Goal: Information Seeking & Learning: Learn about a topic

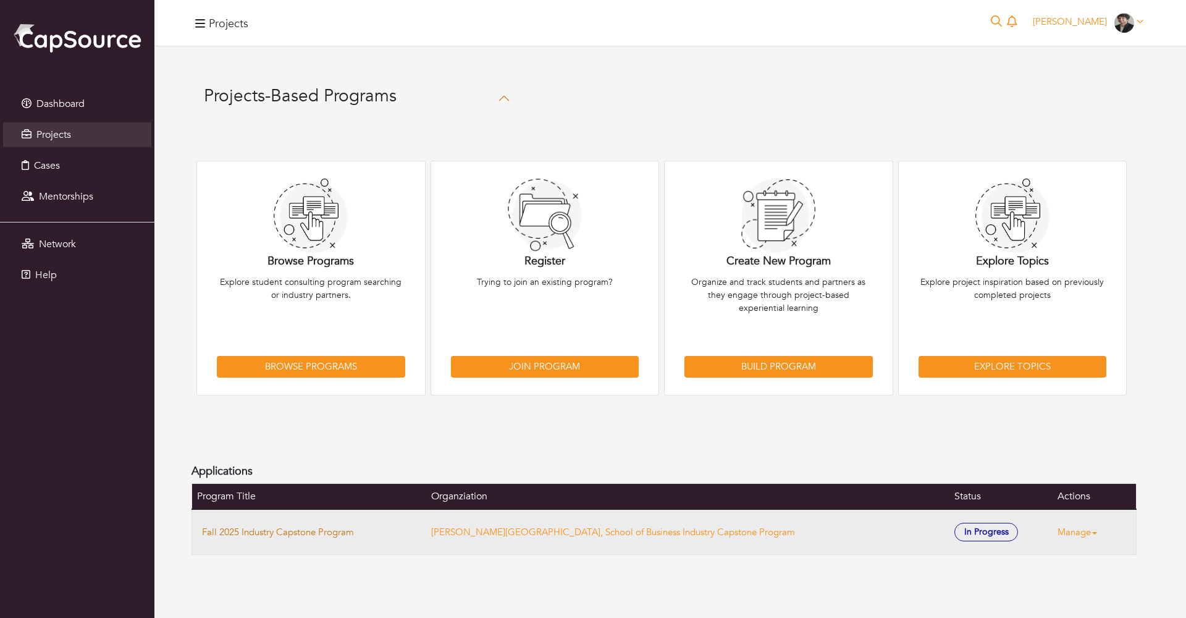
click at [284, 526] on link "Fall 2025 Industry Capstone Program" at bounding box center [278, 532] width 152 height 12
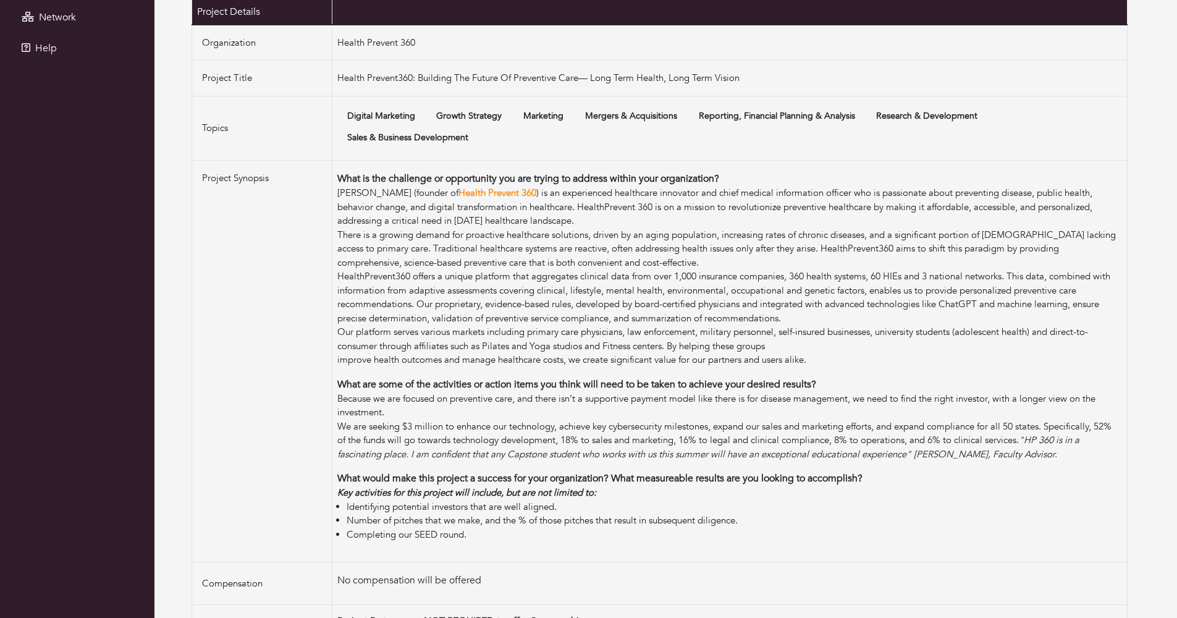
scroll to position [227, 0]
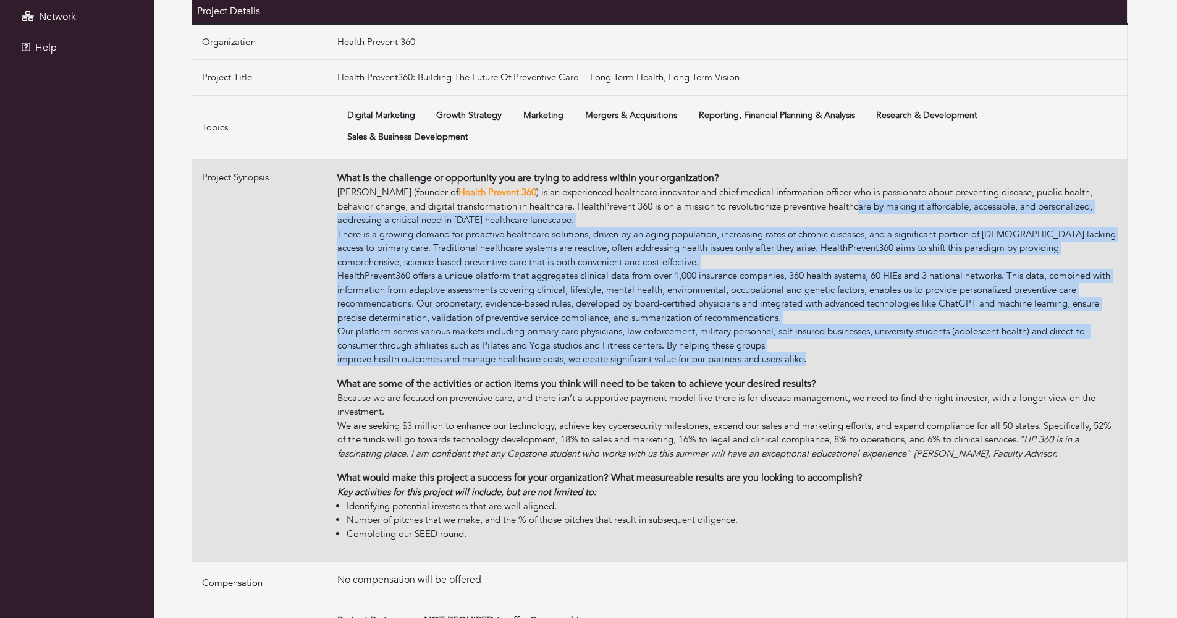
drag, startPoint x: 851, startPoint y: 358, endPoint x: 865, endPoint y: 204, distance: 155.1
click at [865, 204] on div "Dr. Jimenez (founder of Health Prevent 360 ) is an experienced healthcare innov…" at bounding box center [729, 275] width 785 height 181
click at [865, 204] on div "Dr. Jimenez (founder of Health Prevent 360 ) is an experienced healthcare innov…" at bounding box center [729, 206] width 785 height 42
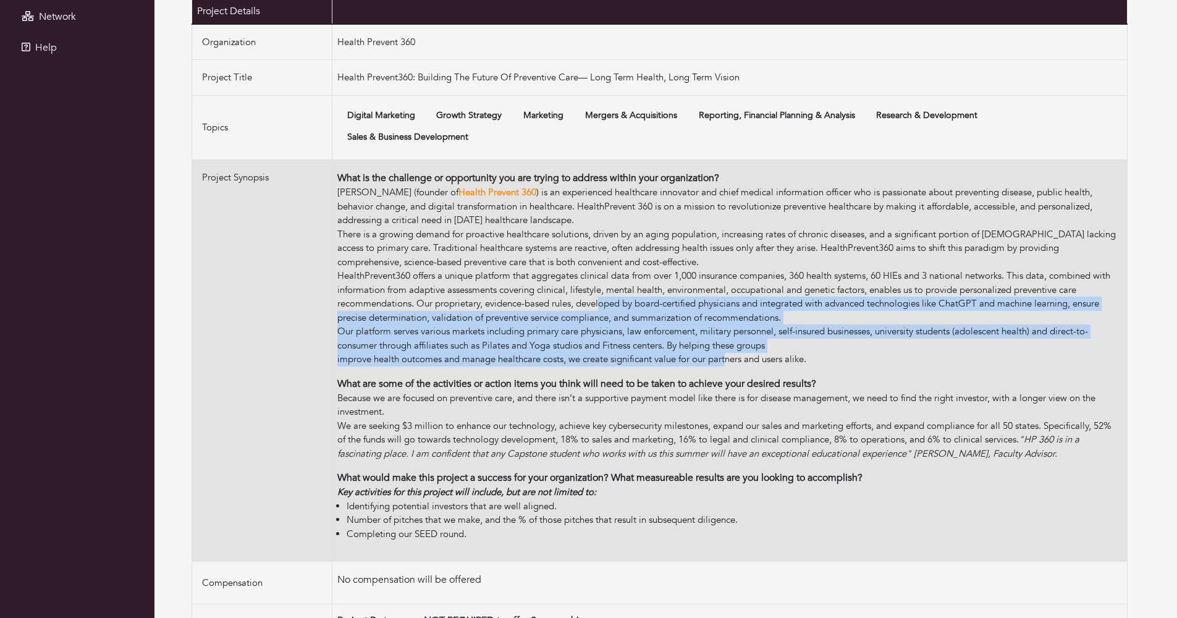
drag, startPoint x: 601, startPoint y: 295, endPoint x: 727, endPoint y: 347, distance: 136.3
click at [728, 347] on div "Dr. Jimenez (founder of Health Prevent 360 ) is an experienced healthcare innov…" at bounding box center [729, 275] width 785 height 181
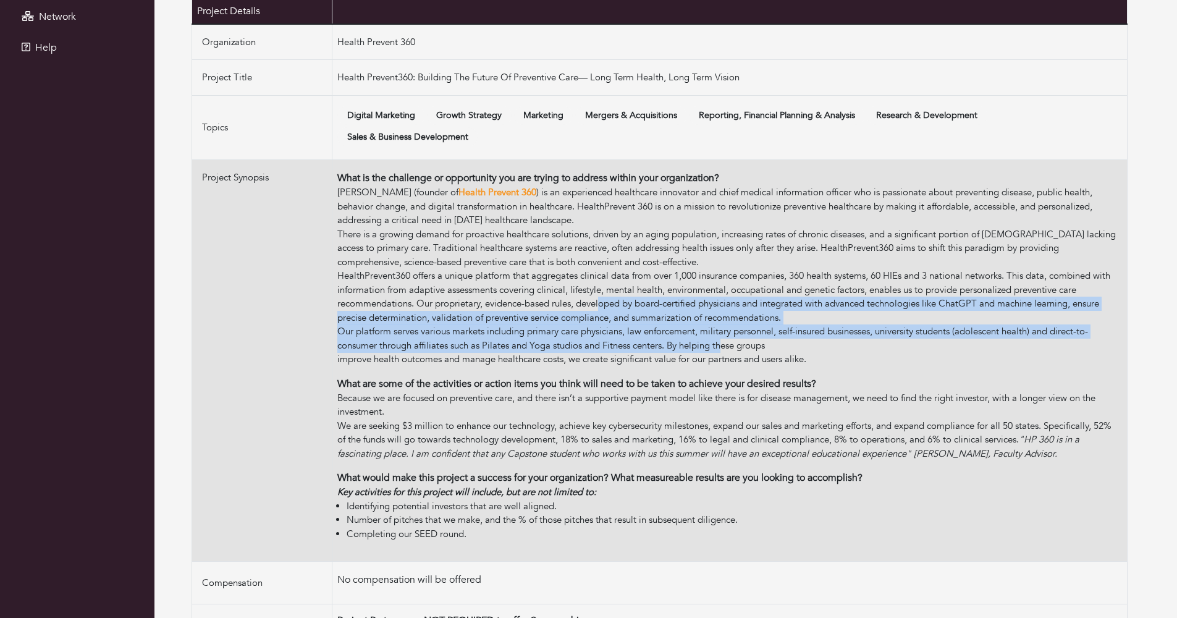
click at [727, 347] on div "Our platform serves various markets including primary care physicians, law enfo…" at bounding box center [729, 338] width 785 height 28
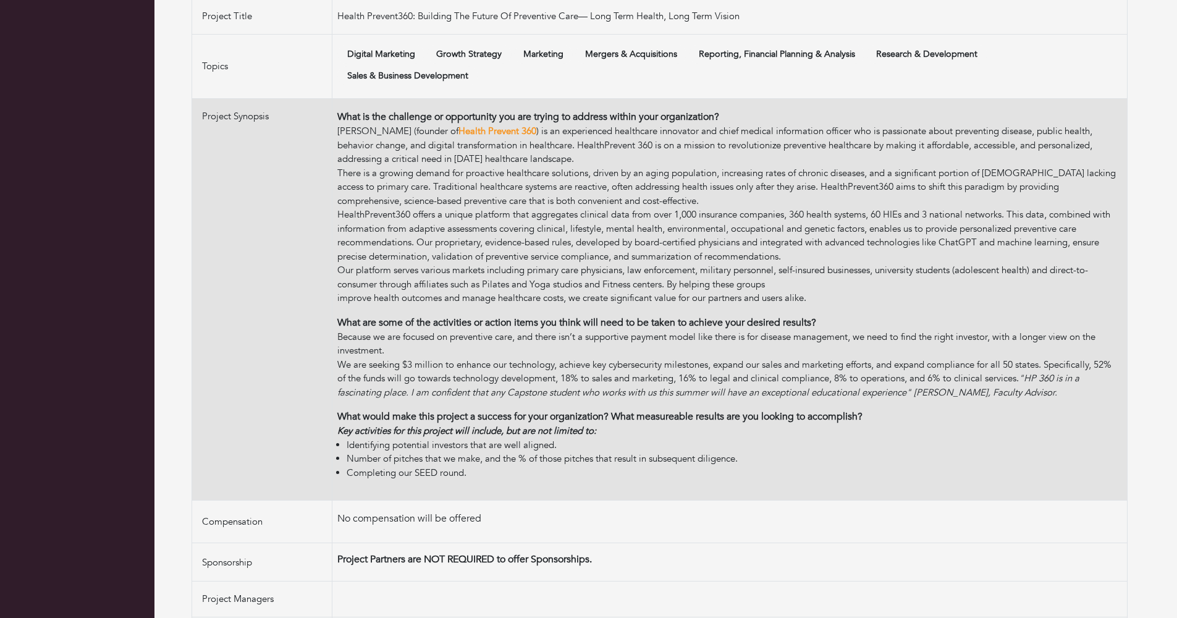
scroll to position [292, 0]
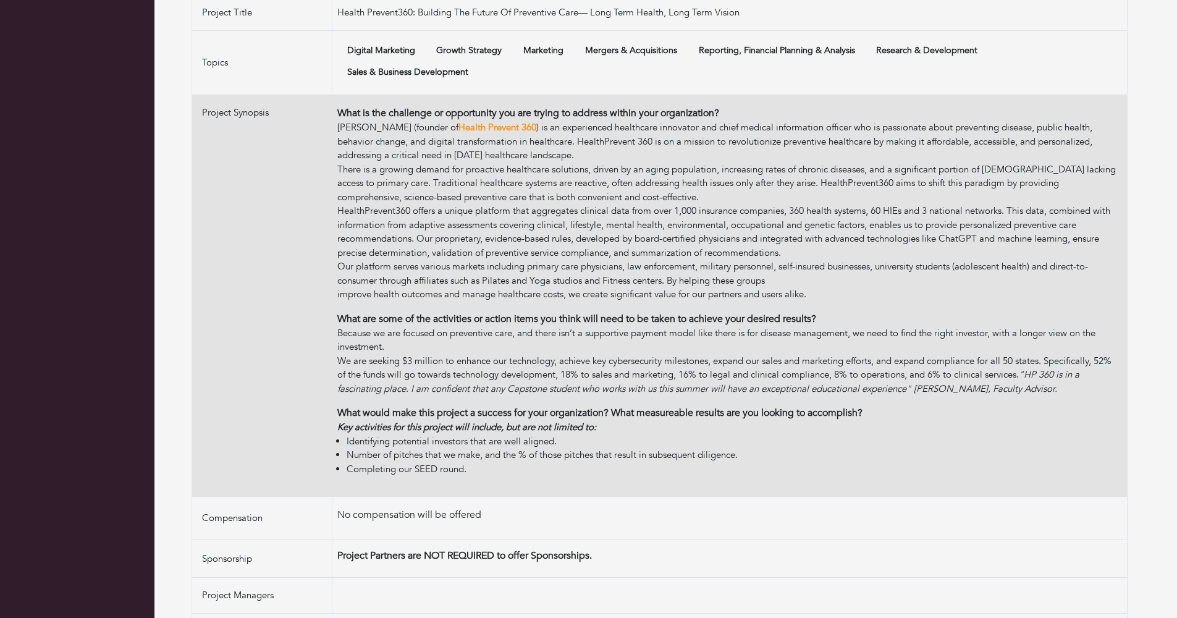
drag, startPoint x: 1068, startPoint y: 385, endPoint x: 1075, endPoint y: 316, distance: 69.5
click at [1075, 316] on div "What are some of the activities or action items you think will need to be taken…" at bounding box center [729, 353] width 785 height 85
click at [1075, 316] on p "What are some of the activities or action items you think will need to be taken…" at bounding box center [729, 318] width 785 height 15
drag, startPoint x: 1091, startPoint y: 384, endPoint x: 1093, endPoint y: 314, distance: 70.5
click at [1093, 314] on div "What are some of the activities or action items you think will need to be taken…" at bounding box center [729, 353] width 785 height 85
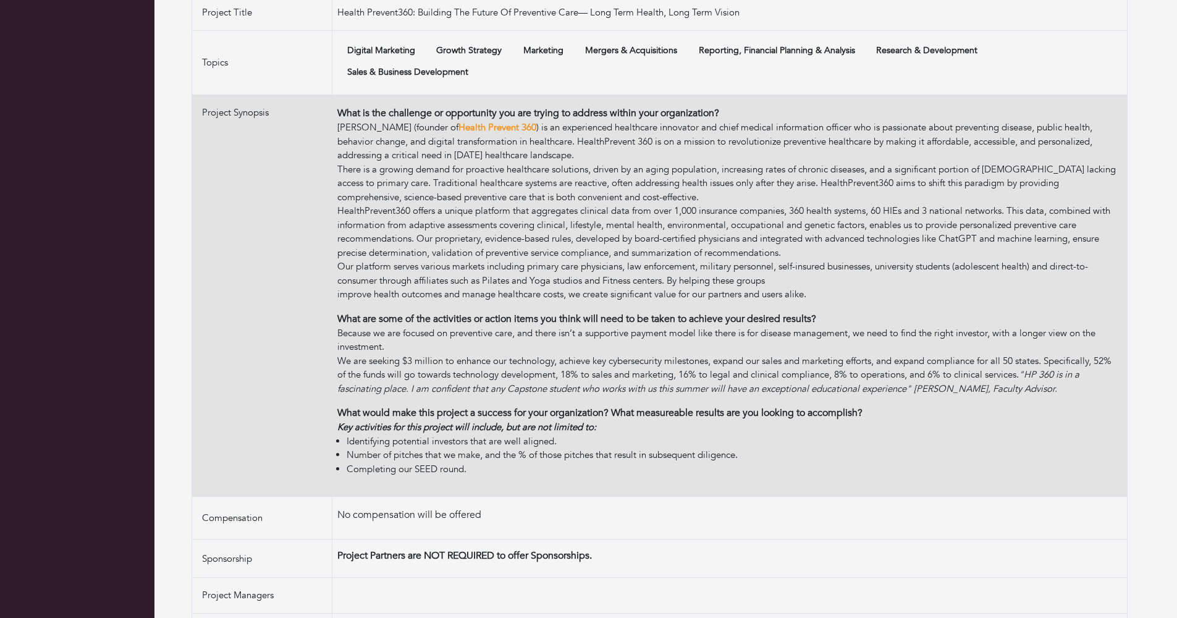
click at [1093, 314] on p "What are some of the activities or action items you think will need to be taken…" at bounding box center [729, 318] width 785 height 15
drag, startPoint x: 1093, startPoint y: 313, endPoint x: 1110, endPoint y: 376, distance: 64.6
click at [1110, 376] on div "What are some of the activities or action items you think will need to be taken…" at bounding box center [729, 353] width 785 height 85
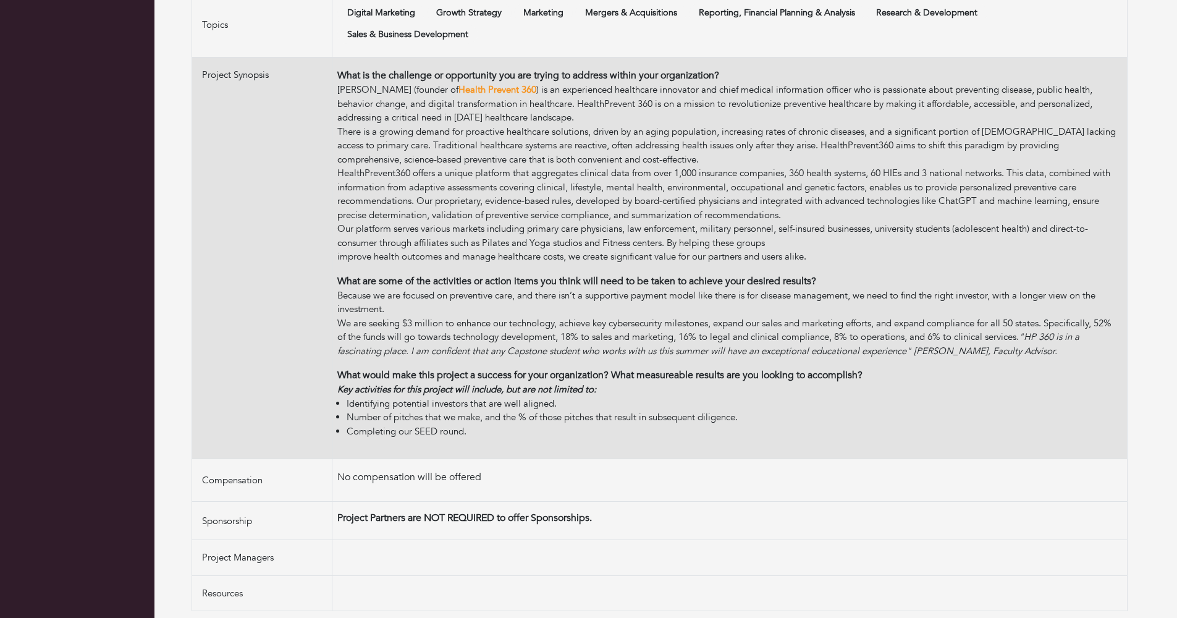
scroll to position [331, 0]
click at [769, 223] on div "Our platform serves various markets including primary care physicians, law enfo…" at bounding box center [729, 235] width 785 height 28
drag, startPoint x: 723, startPoint y: 351, endPoint x: 723, endPoint y: 322, distance: 29.0
click at [723, 322] on div "We are seeking $3 million to enhance our technology, achieve key cybersecurity …" at bounding box center [729, 337] width 785 height 42
click at [723, 323] on div "We are seeking $3 million to enhance our technology, achieve key cybersecurity …" at bounding box center [729, 337] width 785 height 42
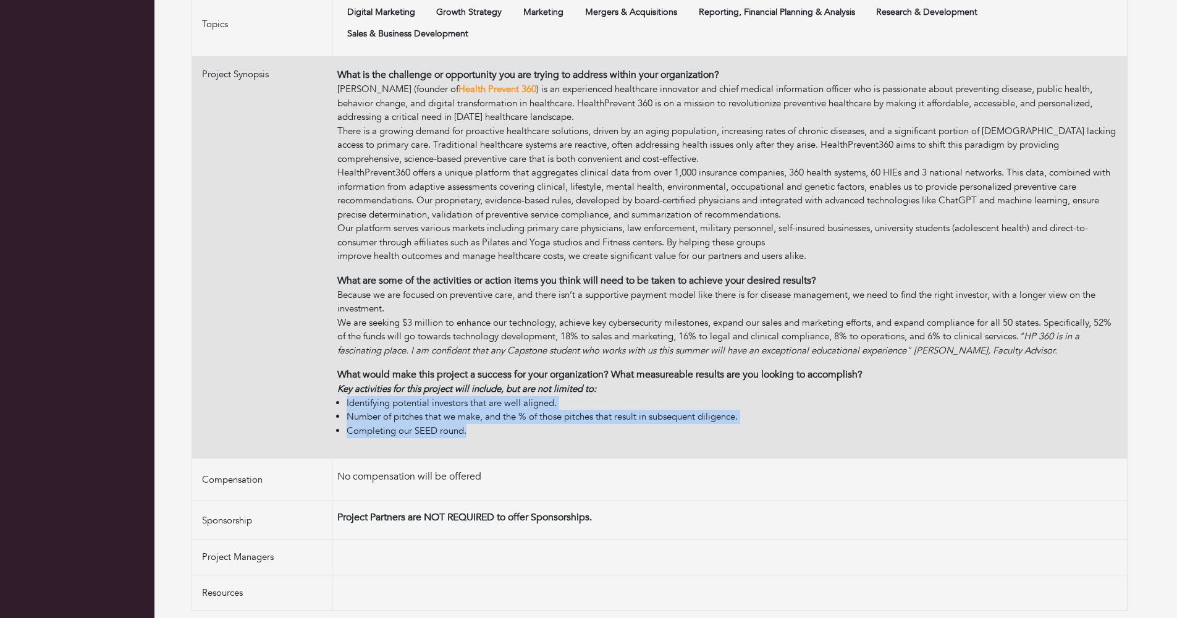
drag, startPoint x: 645, startPoint y: 424, endPoint x: 645, endPoint y: 383, distance: 40.8
click at [645, 383] on div "Key activities for this project will include, but are not limited to: Identifyi…" at bounding box center [729, 410] width 785 height 56
click at [645, 383] on div "Key activities for this project will include, but are not limited to:" at bounding box center [729, 389] width 785 height 14
drag, startPoint x: 476, startPoint y: 431, endPoint x: 476, endPoint y: 376, distance: 55.6
click at [476, 376] on td "What is the challenge or opportunity you are trying to address within your orga…" at bounding box center [729, 258] width 795 height 402
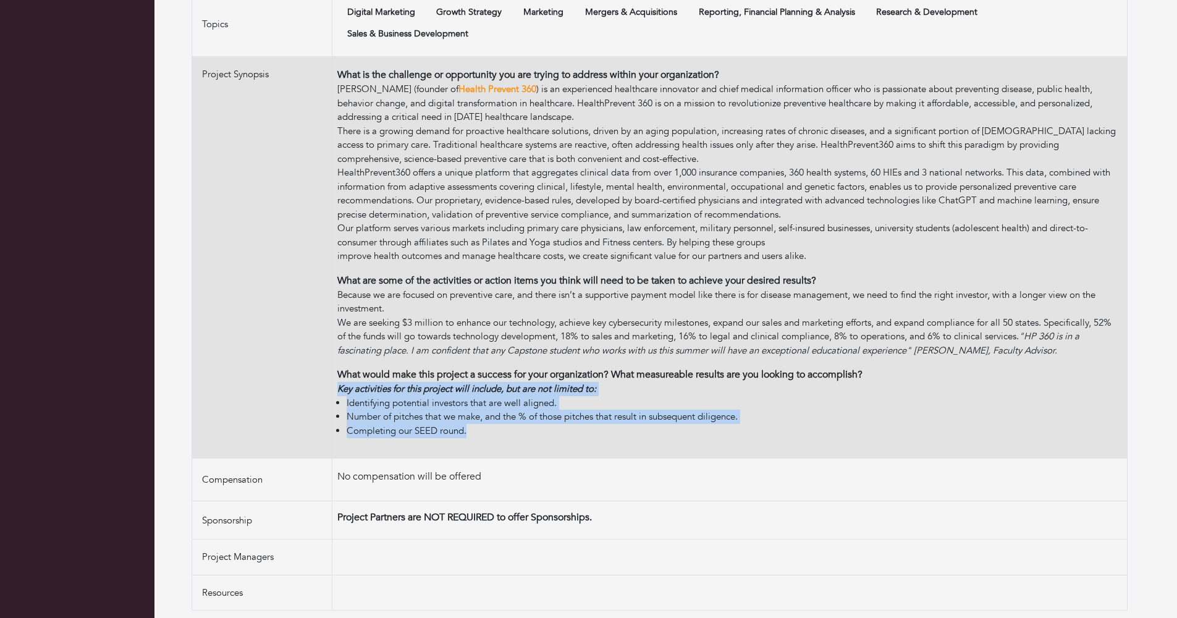
click at [476, 382] on div "Key activities for this project will include, but are not limited to:" at bounding box center [729, 389] width 785 height 14
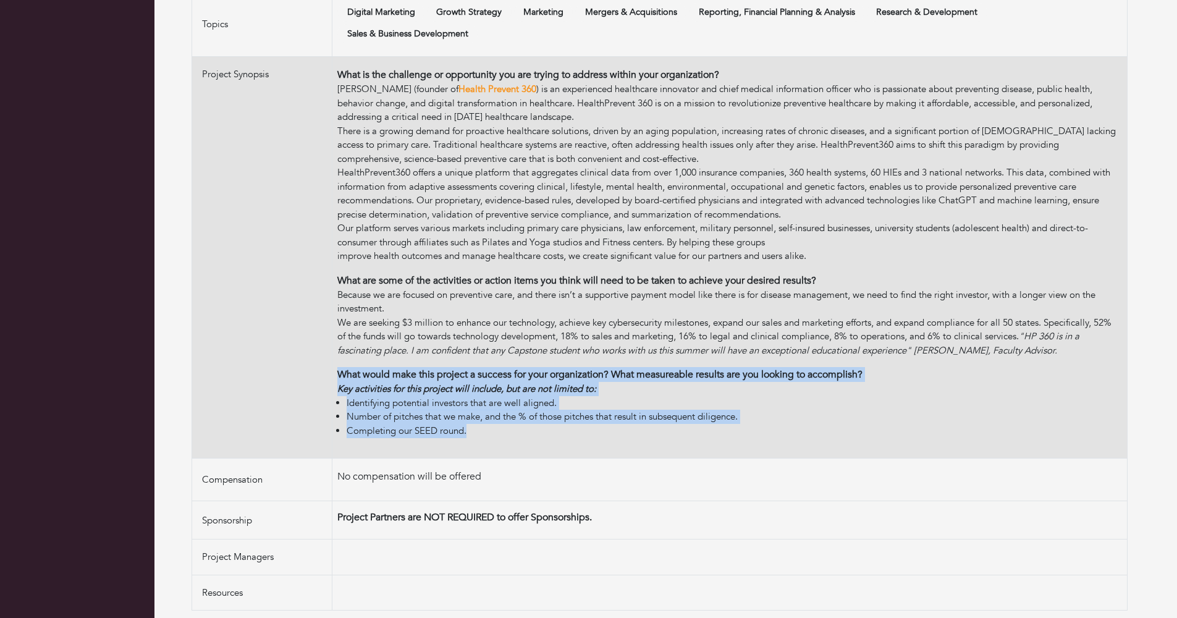
drag, startPoint x: 468, startPoint y: 421, endPoint x: 337, endPoint y: 368, distance: 142.2
click at [337, 368] on td "What is the challenge or opportunity you are trying to address within your orga…" at bounding box center [729, 258] width 795 height 402
drag, startPoint x: 337, startPoint y: 366, endPoint x: 486, endPoint y: 418, distance: 157.7
click at [486, 418] on td "What is the challenge or opportunity you are trying to address within your orga…" at bounding box center [729, 258] width 795 height 402
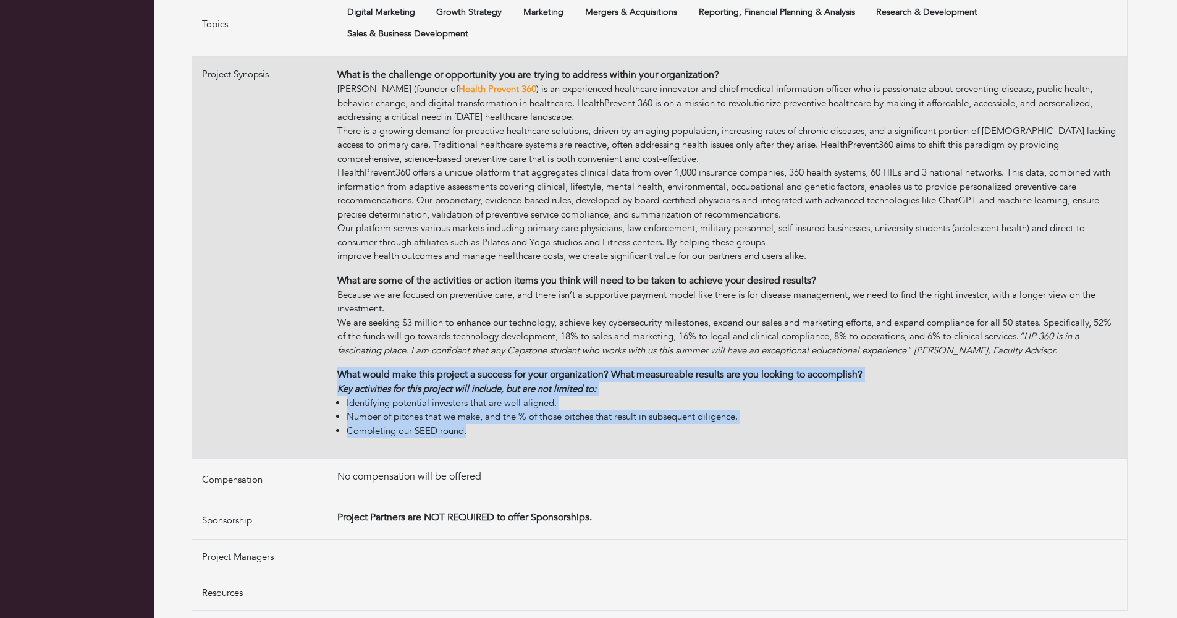
click at [486, 424] on li "Completing our SEED round." at bounding box center [735, 431] width 776 height 14
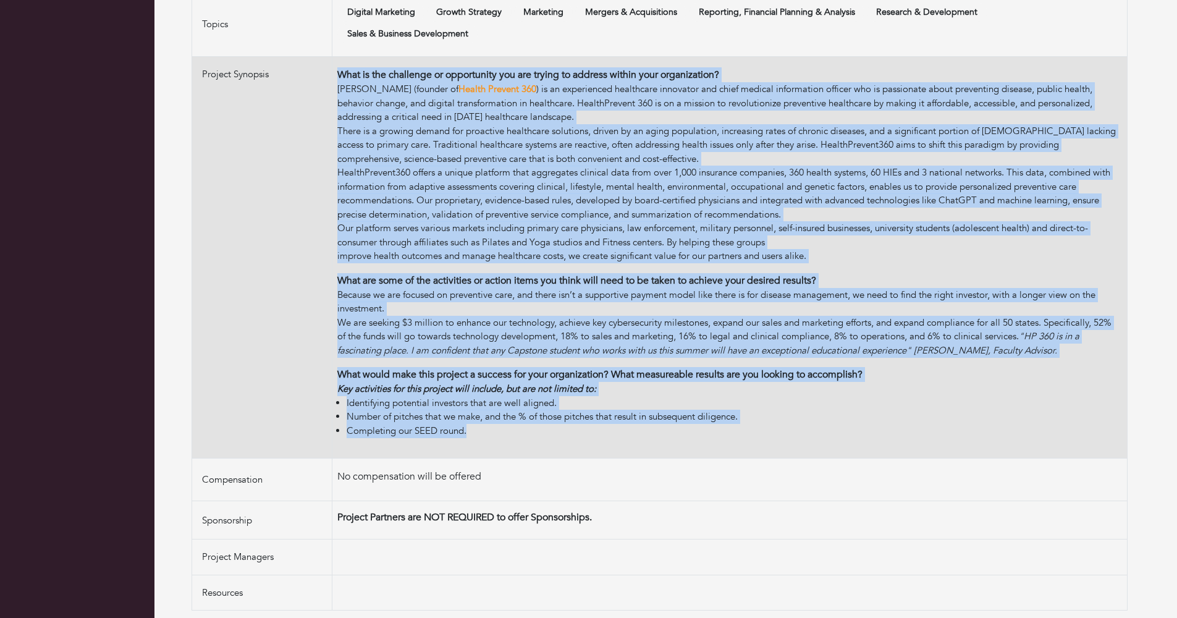
drag, startPoint x: 478, startPoint y: 435, endPoint x: 247, endPoint y: 371, distance: 239.9
click at [247, 371] on tr "Project Synopsis What is the challenge or opportunity you are trying to address…" at bounding box center [660, 258] width 936 height 402
click at [247, 371] on td "Project Synopsis" at bounding box center [262, 258] width 140 height 402
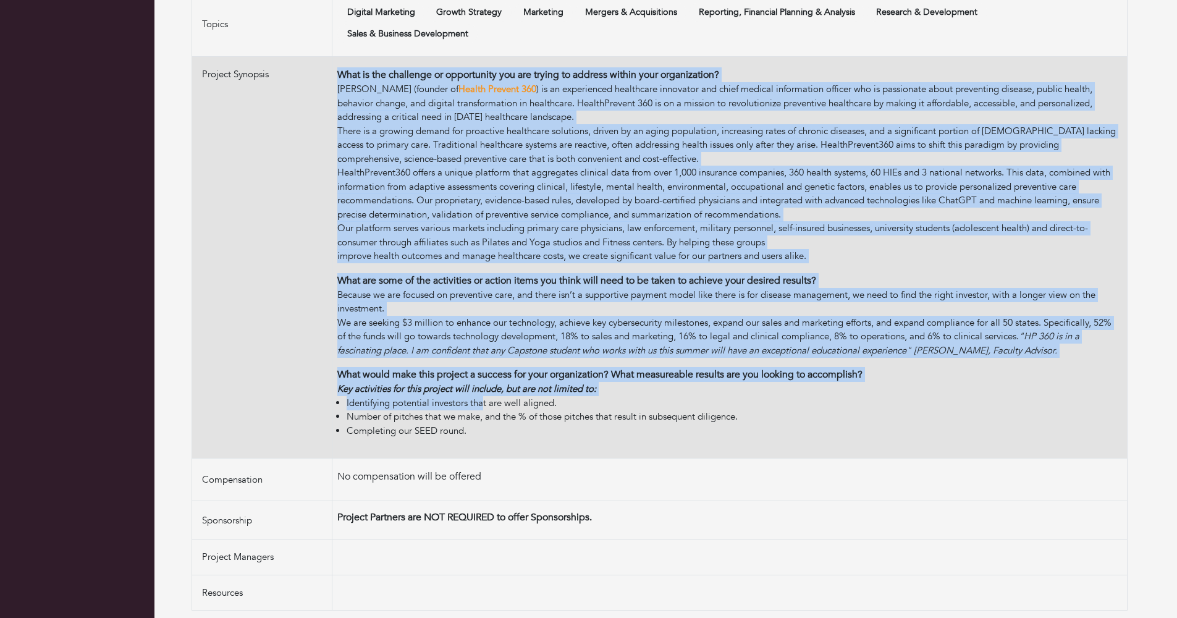
drag, startPoint x: 253, startPoint y: 361, endPoint x: 485, endPoint y: 399, distance: 235.5
click at [485, 399] on tr "Project Synopsis What is the challenge or opportunity you are trying to address…" at bounding box center [660, 258] width 936 height 402
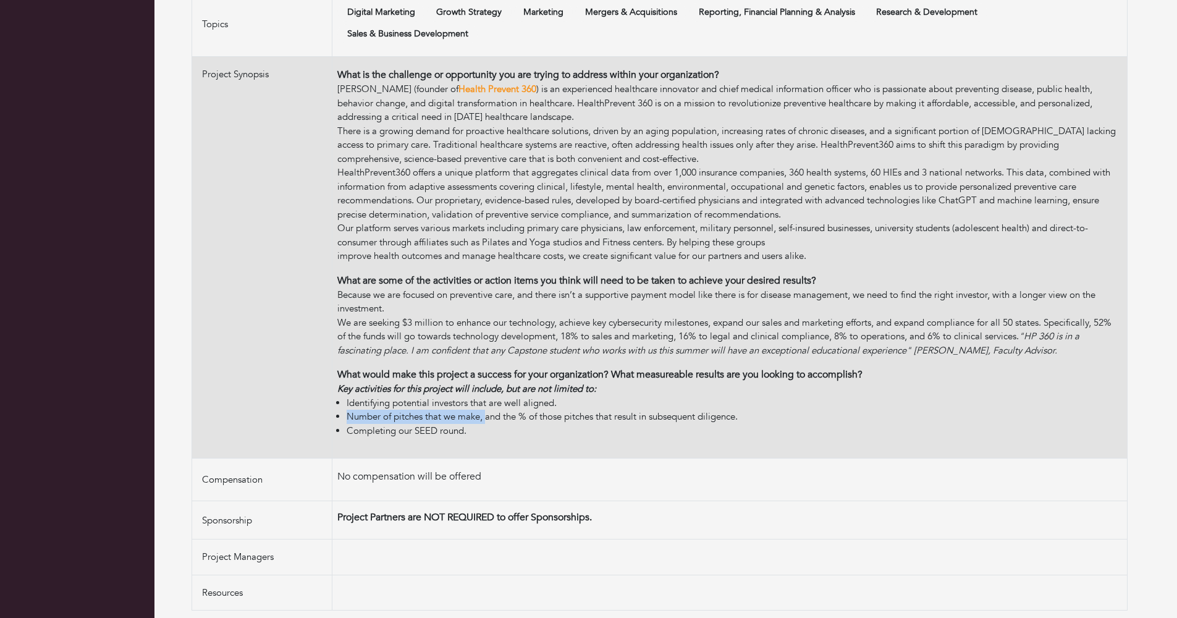
click at [488, 410] on li "Number of pitches that we make, and the % of those pitches that result in subse…" at bounding box center [735, 417] width 776 height 14
click at [491, 431] on td "What is the challenge or opportunity you are trying to address within your orga…" at bounding box center [729, 258] width 795 height 402
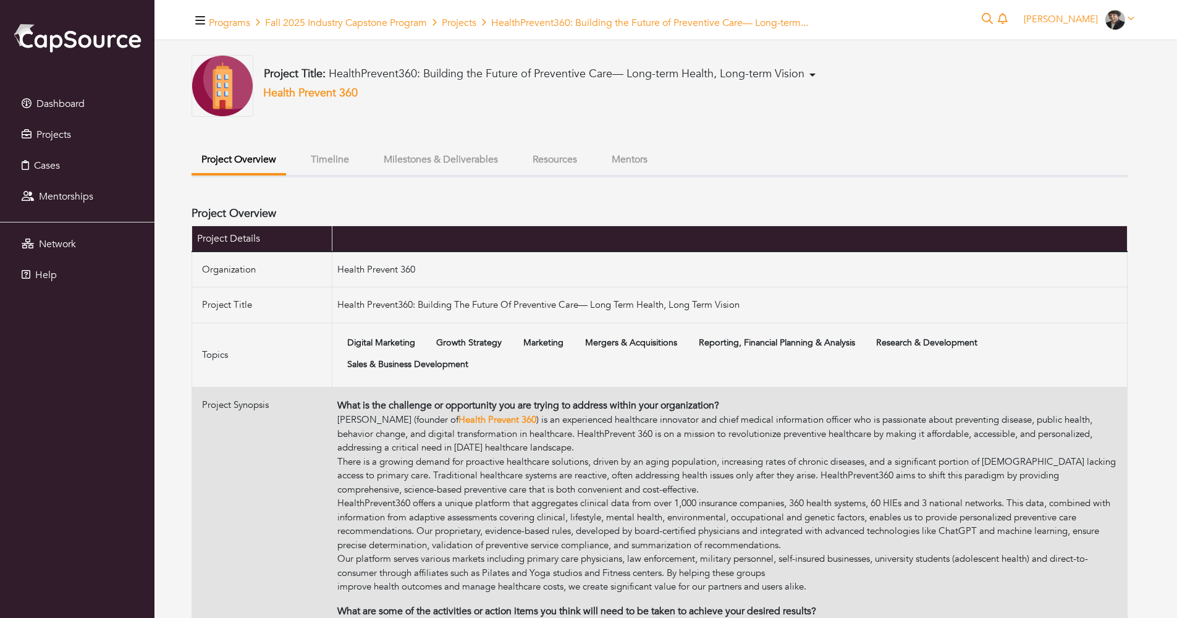
scroll to position [0, 0]
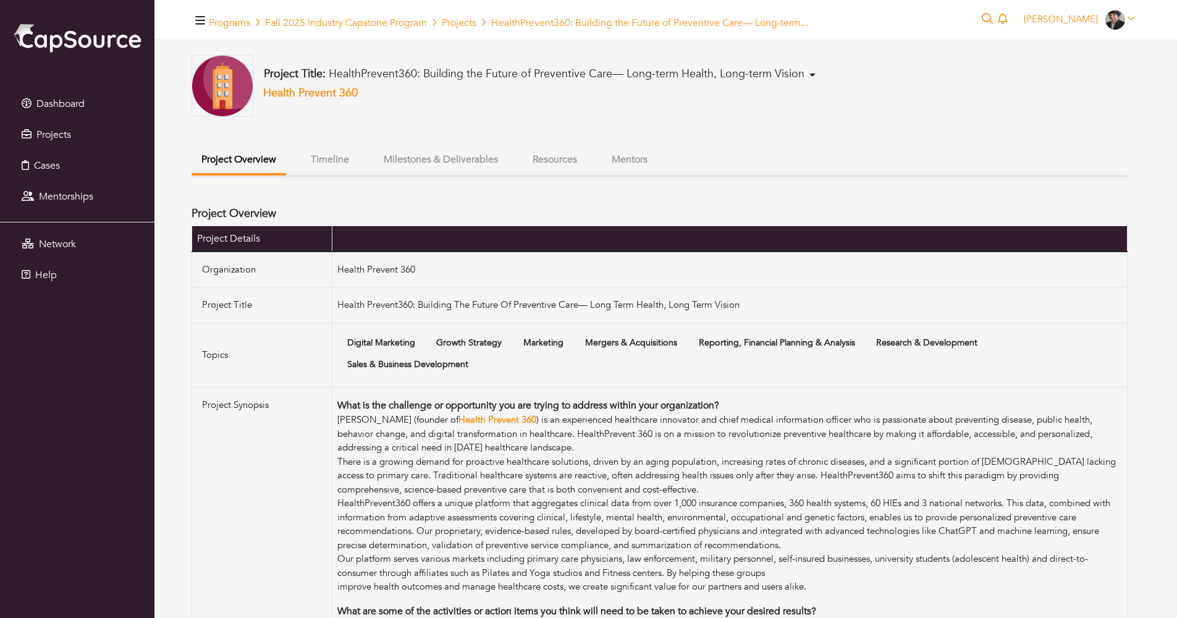
click at [457, 171] on button "Milestones & Deliverables" at bounding box center [441, 159] width 134 height 27
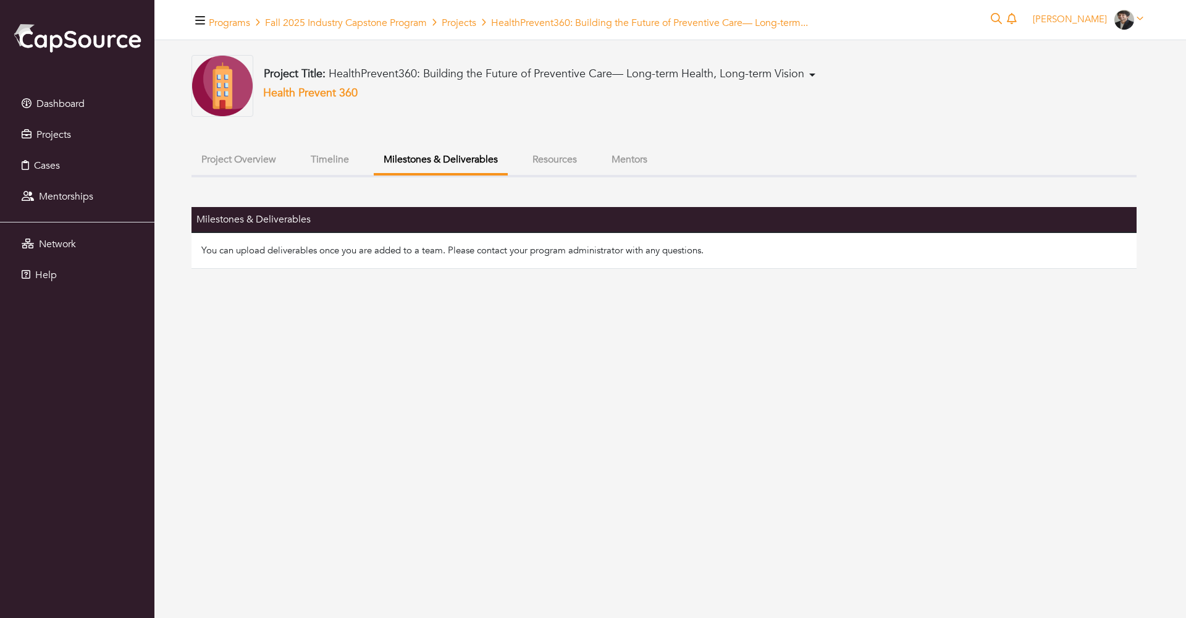
click at [643, 156] on button "Mentors" at bounding box center [630, 159] width 56 height 27
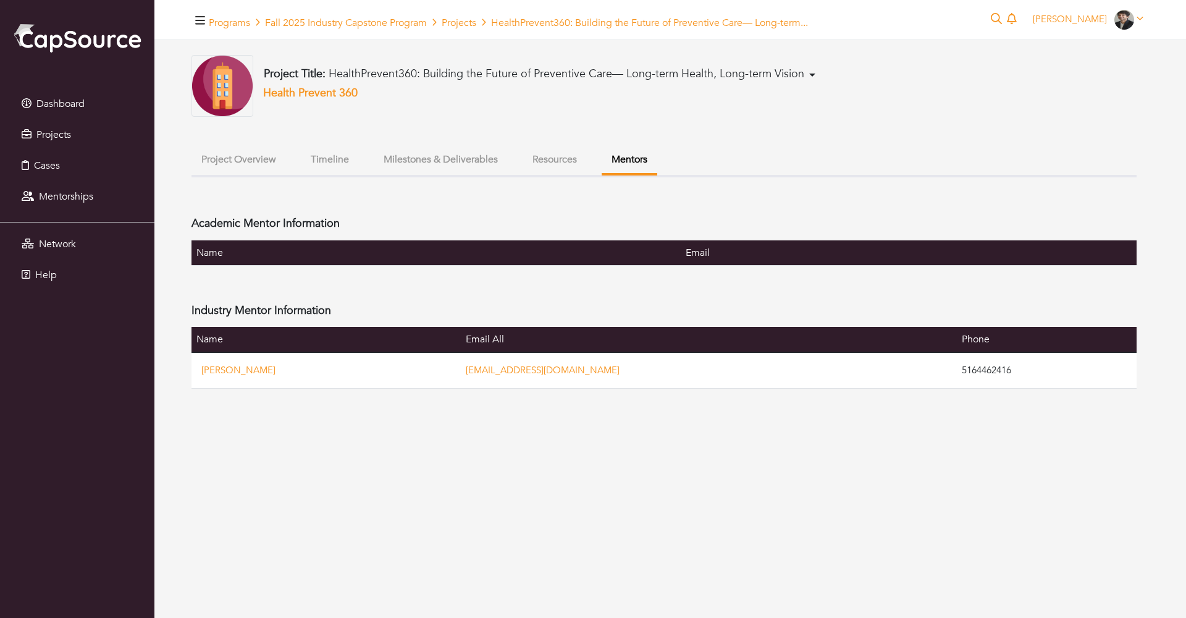
click at [587, 159] on button "Resources" at bounding box center [555, 159] width 64 height 27
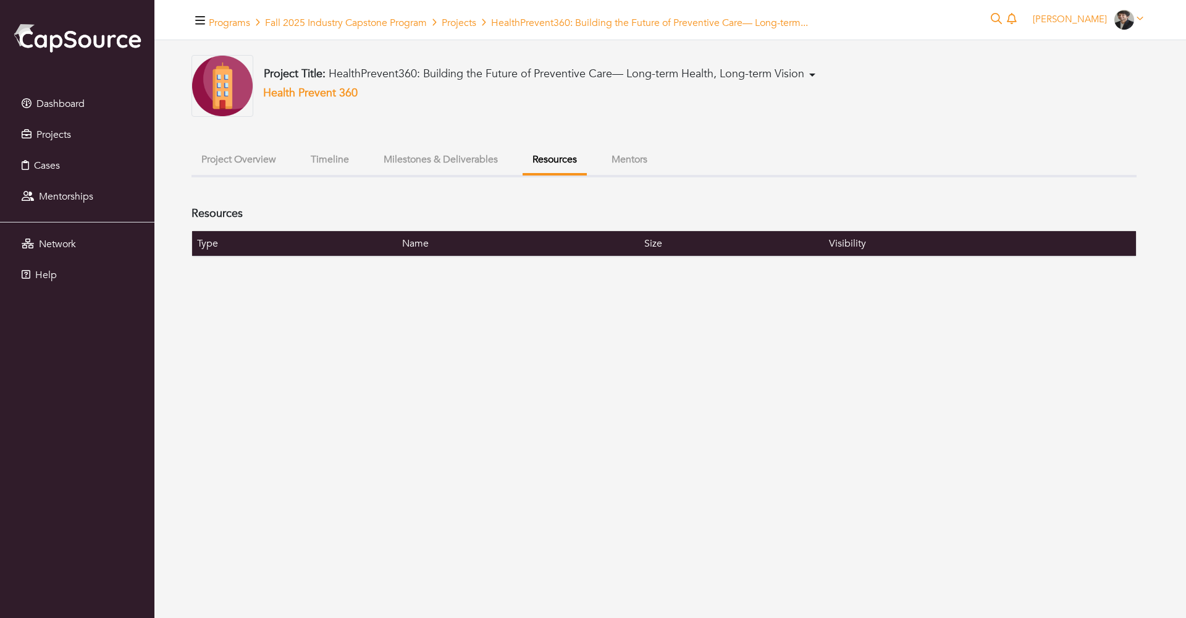
click at [493, 176] on ul "Project Overview Timeline Milestones & Deliverables Resources Mentors" at bounding box center [664, 161] width 945 height 31
click at [352, 151] on button "Timeline" at bounding box center [330, 159] width 58 height 27
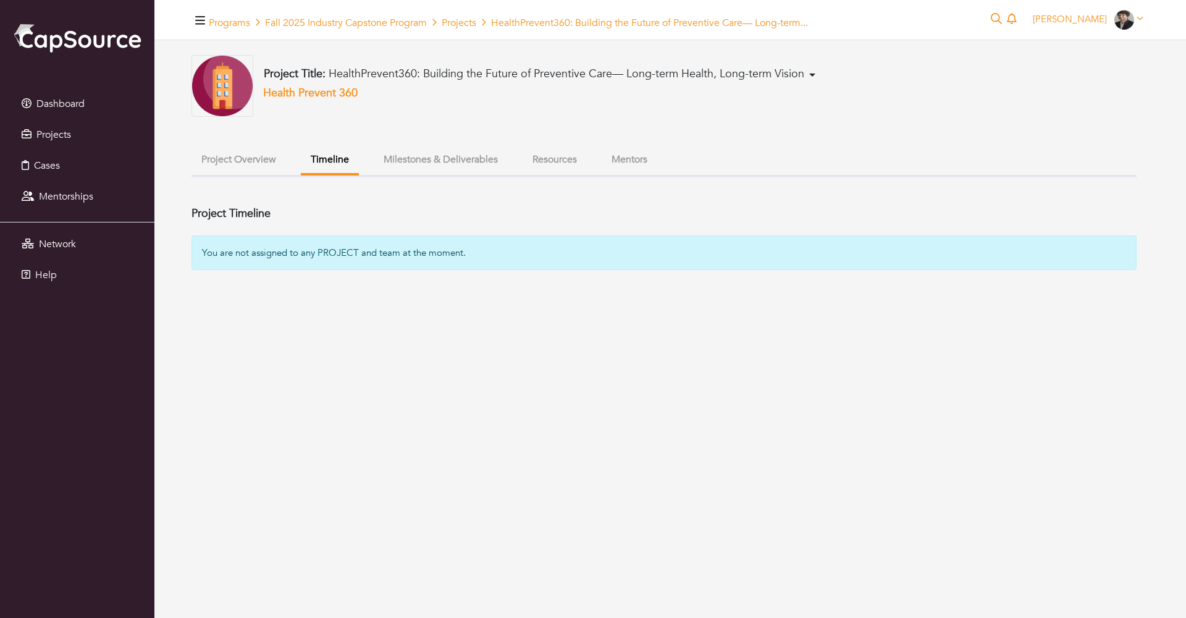
click at [276, 153] on button "Project Overview" at bounding box center [239, 159] width 95 height 27
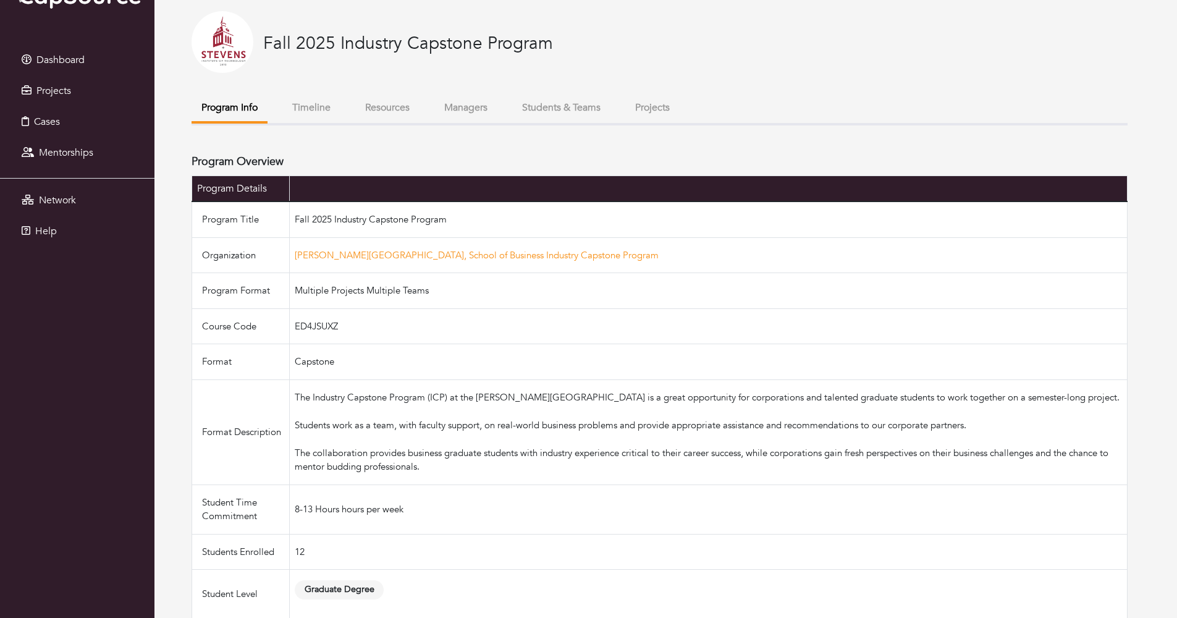
scroll to position [40, 0]
